Goal: Understand process/instructions

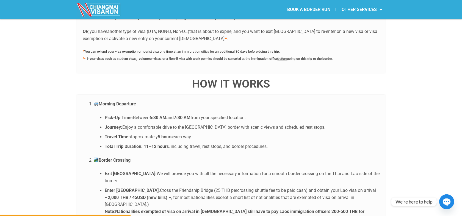
scroll to position [610, 0]
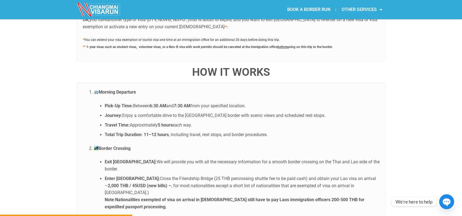
drag, startPoint x: 325, startPoint y: 176, endPoint x: 258, endPoint y: 39, distance: 153.1
click at [248, 179] on li "Enter [GEOGRAPHIC_DATA]: Cross the Friendship Bridge (25 THB percrossing shuttl…" at bounding box center [242, 192] width 275 height 35
copy strong "expedited passport processing."
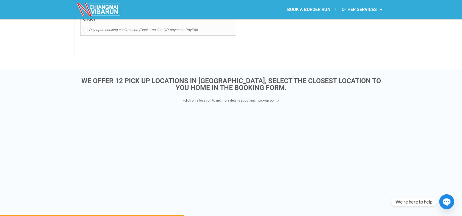
scroll to position [1008, 0]
